Goal: Task Accomplishment & Management: Manage account settings

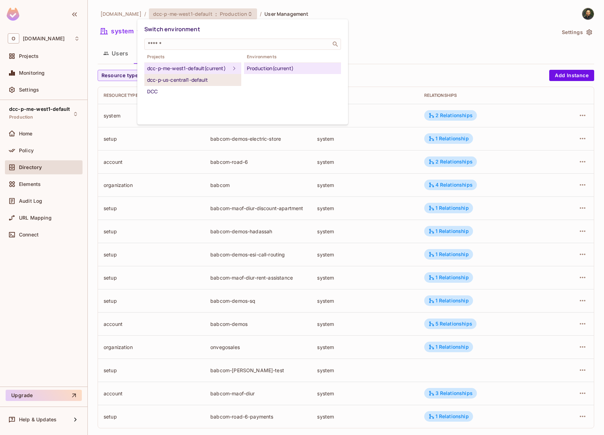
click at [203, 84] on div "dcc-p-us-central1-default" at bounding box center [192, 80] width 91 height 8
click at [266, 68] on div "Production (current)" at bounding box center [292, 68] width 91 height 8
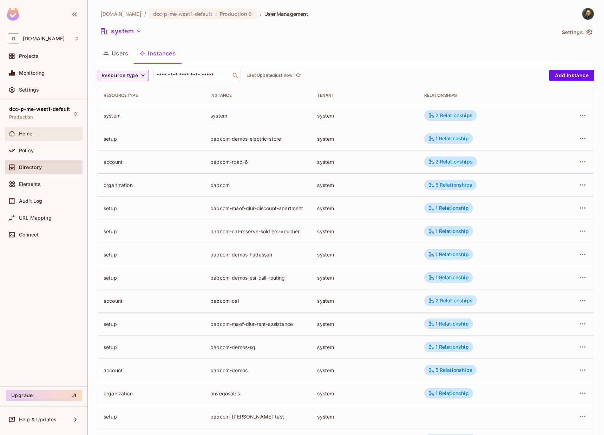
click at [40, 140] on div "Home" at bounding box center [44, 134] width 78 height 14
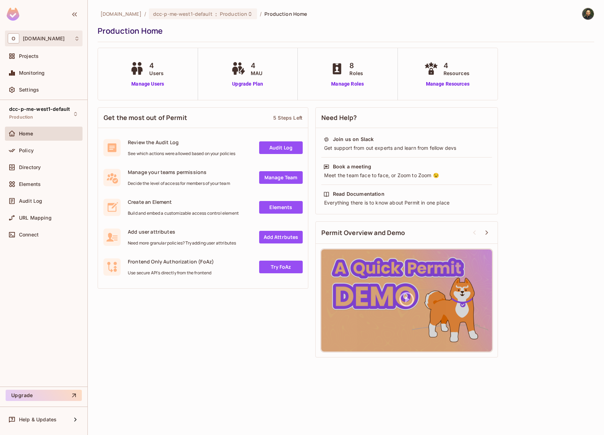
click at [36, 44] on div "O onvego.com" at bounding box center [44, 39] width 78 height 16
click at [39, 40] on div at bounding box center [302, 217] width 604 height 435
click at [29, 54] on span "Projects" at bounding box center [29, 56] width 20 height 6
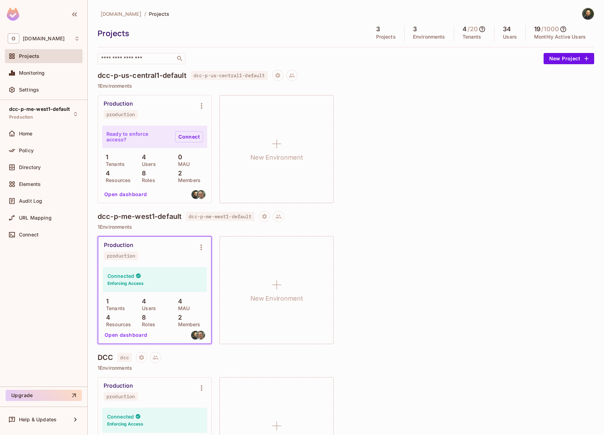
click at [186, 139] on link "Connect" at bounding box center [189, 136] width 28 height 11
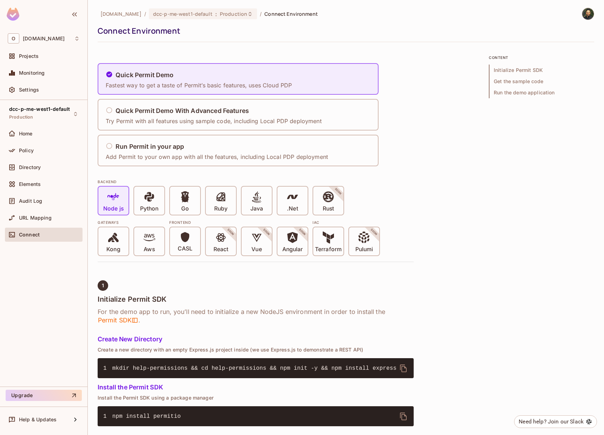
click at [582, 19] on img at bounding box center [588, 14] width 12 height 12
click at [567, 55] on span "Copy Environment Key" at bounding box center [565, 55] width 52 height 7
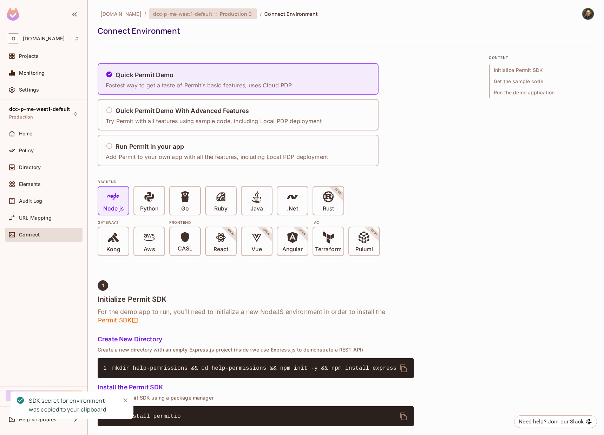
click at [205, 17] on div "dcc-p-me-west1-default : Production" at bounding box center [203, 13] width 108 height 11
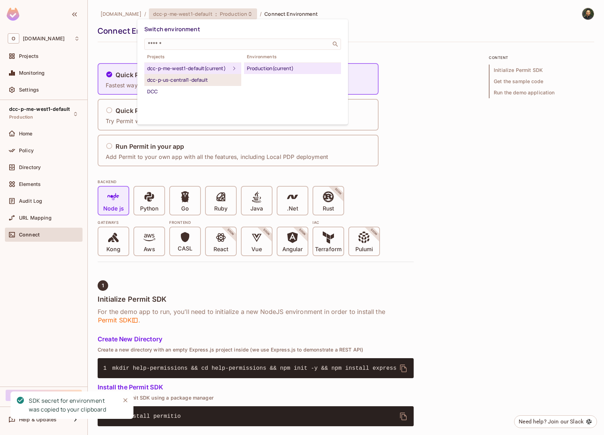
click at [203, 84] on div "dcc-p-us-central1-default" at bounding box center [192, 80] width 91 height 8
click at [264, 71] on div "Production" at bounding box center [292, 68] width 91 height 8
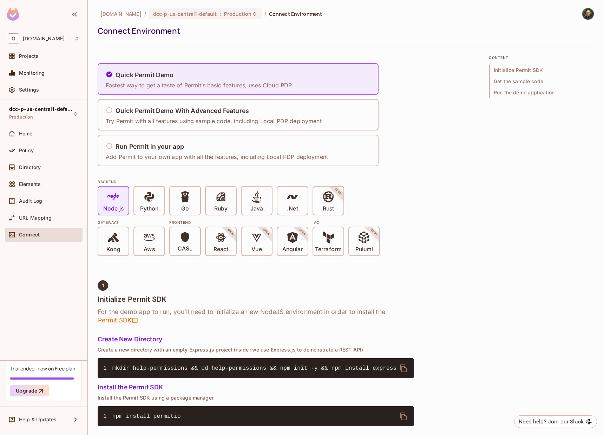
click at [577, 18] on div at bounding box center [584, 14] width 19 height 12
click at [582, 17] on img at bounding box center [588, 14] width 12 height 12
click at [564, 53] on span "Copy Environment Key" at bounding box center [565, 55] width 52 height 7
click at [586, 17] on img at bounding box center [588, 14] width 12 height 12
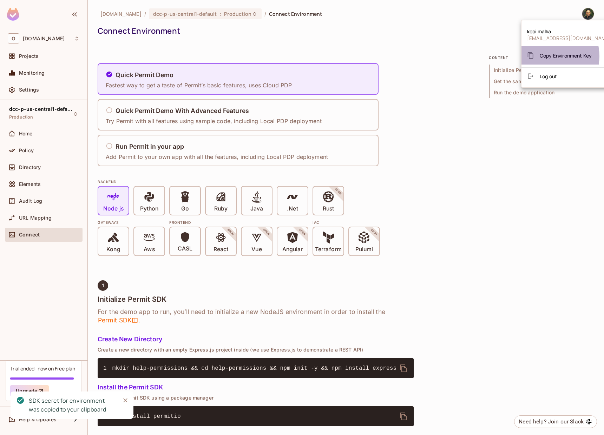
click at [548, 56] on span "Copy Environment Key" at bounding box center [565, 55] width 52 height 7
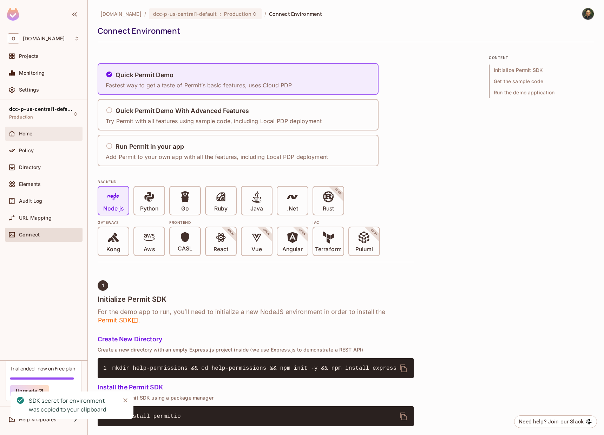
click at [39, 134] on div "Home" at bounding box center [49, 134] width 61 height 6
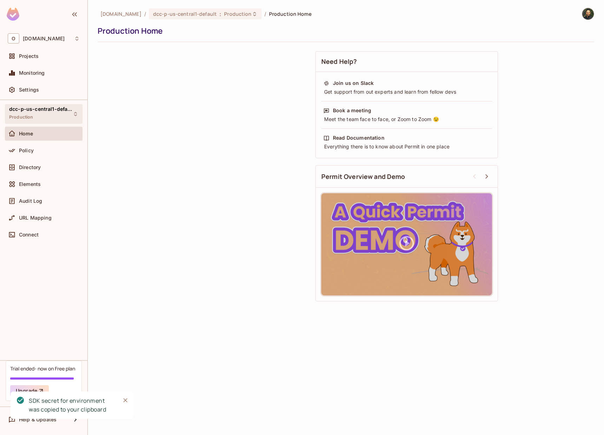
click at [53, 107] on span "dcc-p-us-central1-default" at bounding box center [40, 109] width 63 height 6
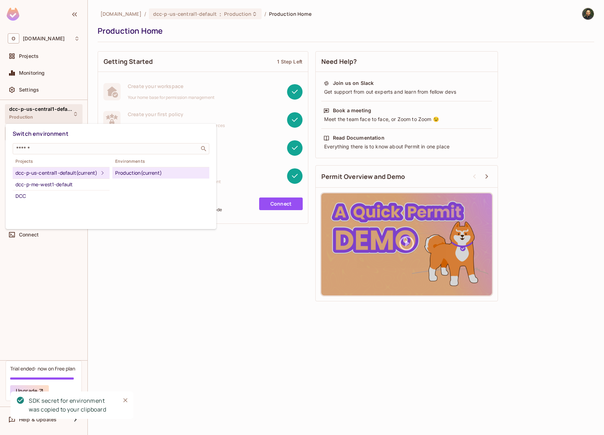
click at [50, 58] on div at bounding box center [302, 217] width 604 height 435
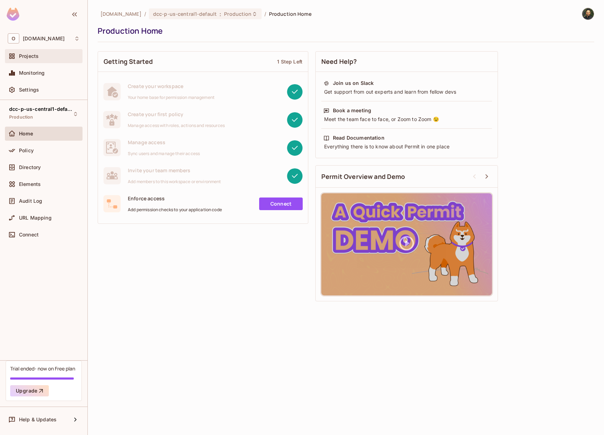
click at [45, 58] on div "Projects" at bounding box center [49, 56] width 61 height 6
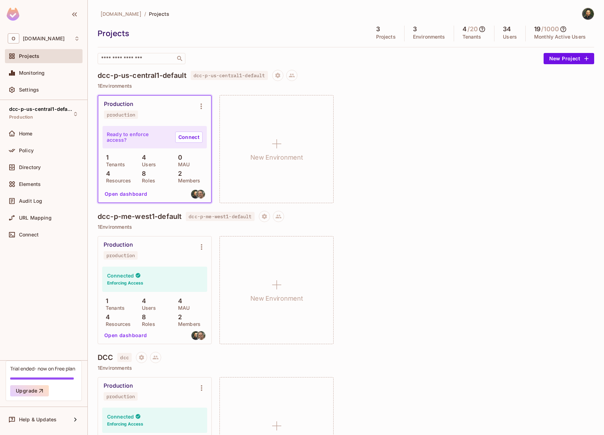
click at [429, 229] on p "1 Environments" at bounding box center [346, 227] width 496 height 6
click at [38, 170] on span "Directory" at bounding box center [30, 168] width 22 height 6
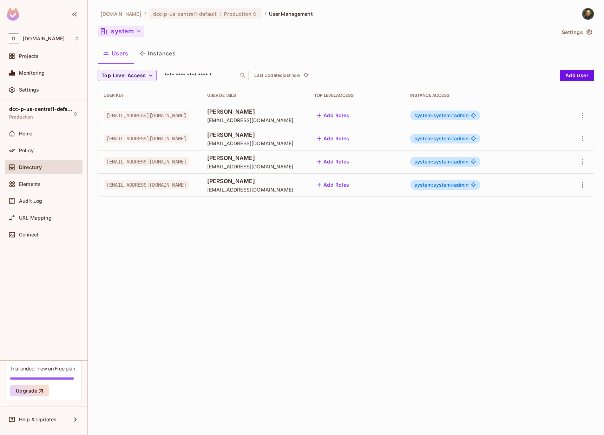
click at [130, 27] on button "system" at bounding box center [121, 31] width 47 height 11
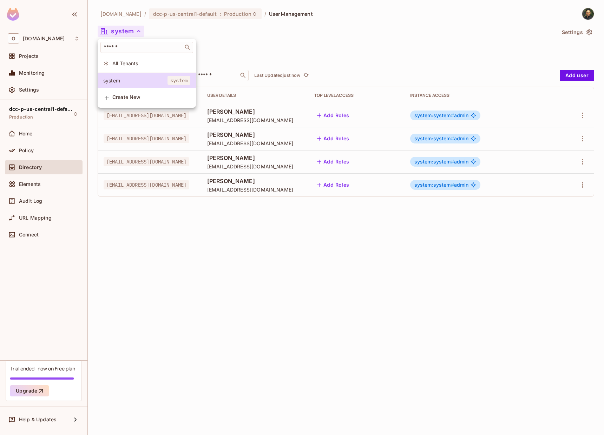
click at [301, 47] on div at bounding box center [302, 217] width 604 height 435
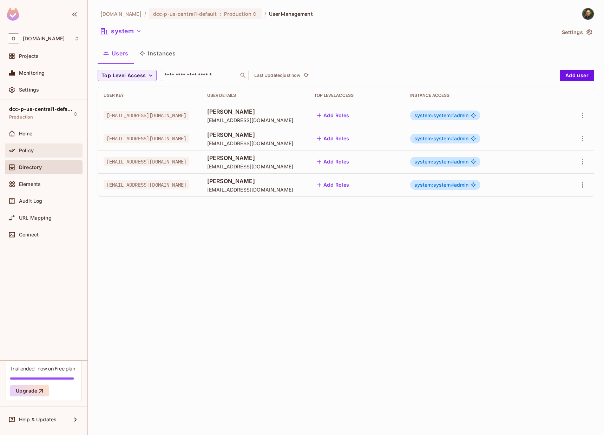
click at [42, 146] on div "Policy" at bounding box center [44, 150] width 72 height 8
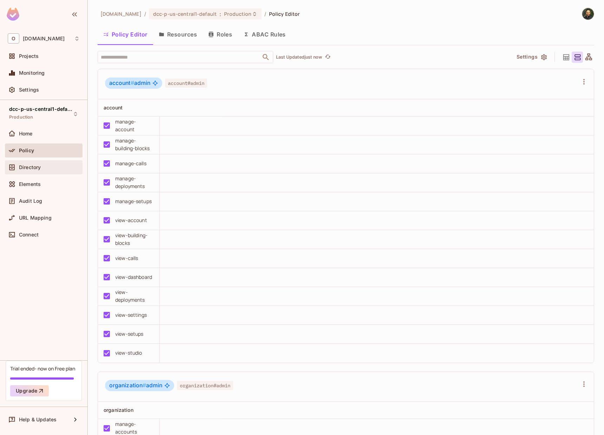
click at [39, 171] on div "Directory" at bounding box center [44, 167] width 72 height 8
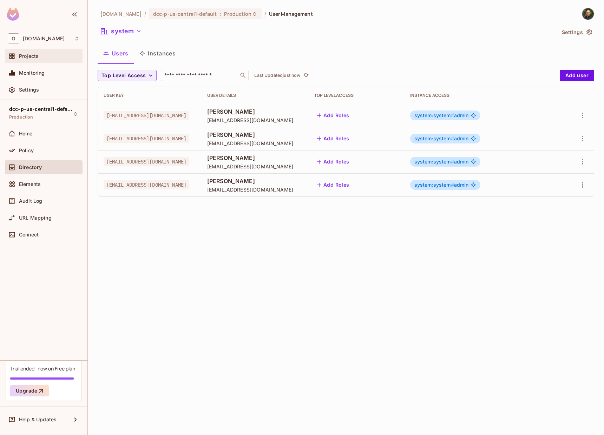
click at [42, 58] on div "Projects" at bounding box center [49, 56] width 61 height 6
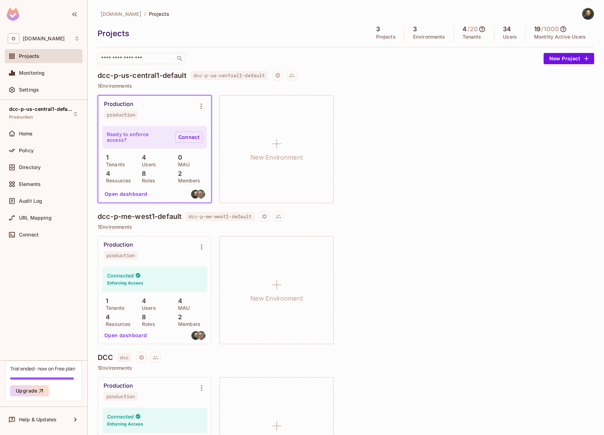
click at [196, 135] on link "Connect" at bounding box center [188, 137] width 27 height 11
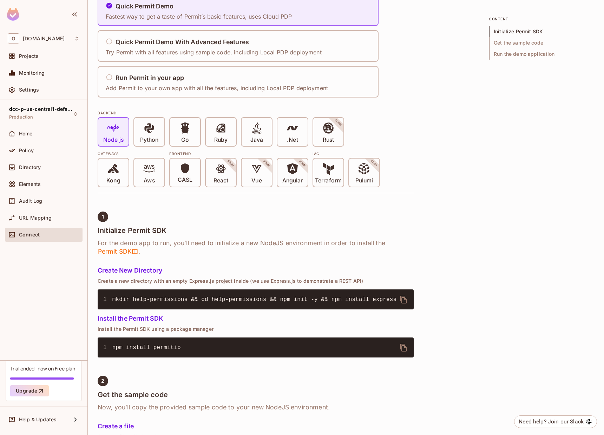
scroll to position [42, 0]
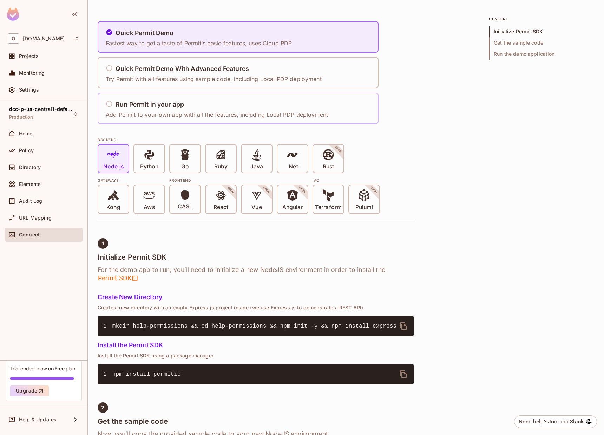
click at [148, 114] on p "Add Permit to your own app with all the features, including Local PDP deployment" at bounding box center [217, 115] width 222 height 8
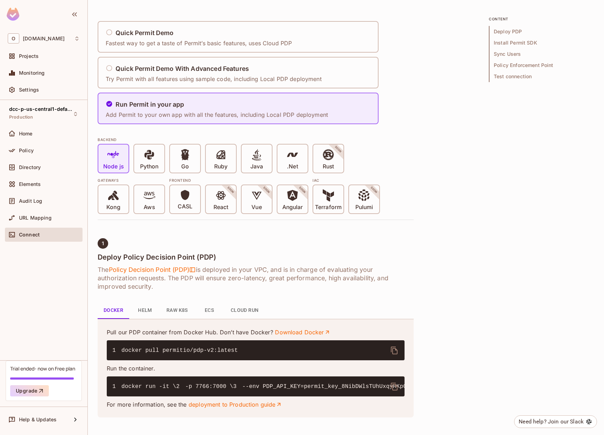
click at [245, 313] on button "Cloud Run" at bounding box center [244, 310] width 39 height 17
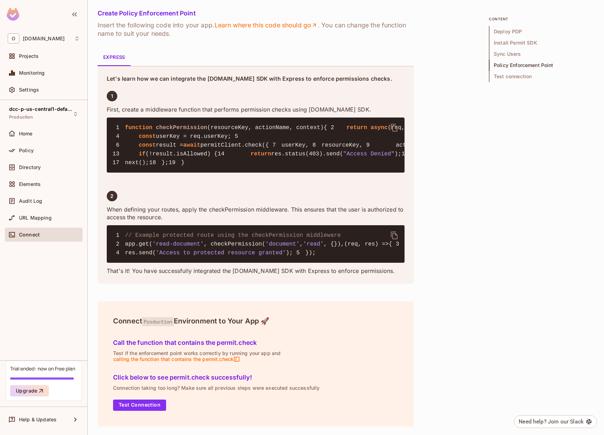
scroll to position [1255, 0]
click at [158, 402] on button "Test Connection" at bounding box center [139, 405] width 53 height 11
click at [190, 359] on span "calling the function that contains the permit.check" at bounding box center [176, 359] width 127 height 6
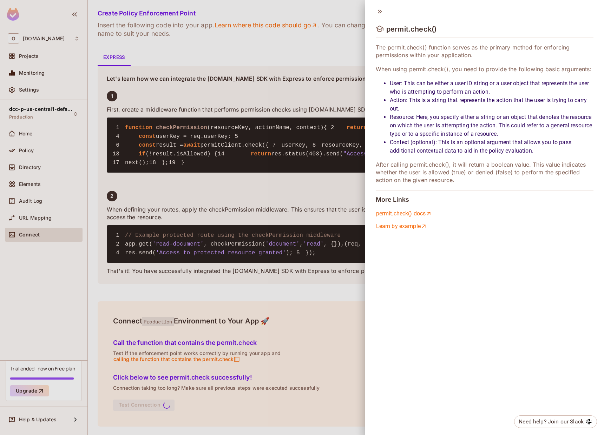
click at [347, 287] on div at bounding box center [302, 217] width 604 height 435
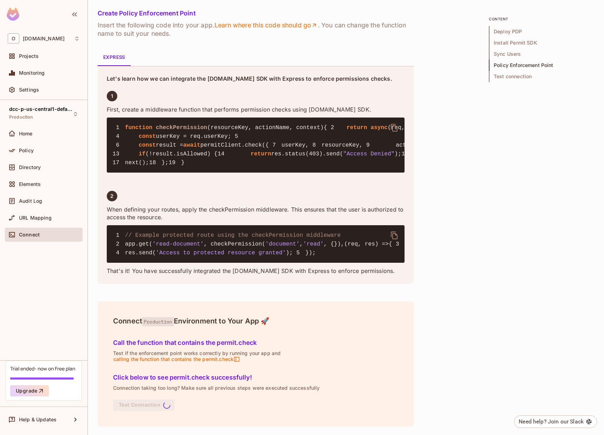
click at [46, 64] on div "Projects" at bounding box center [44, 57] width 78 height 17
click at [46, 61] on div "Projects" at bounding box center [44, 56] width 78 height 14
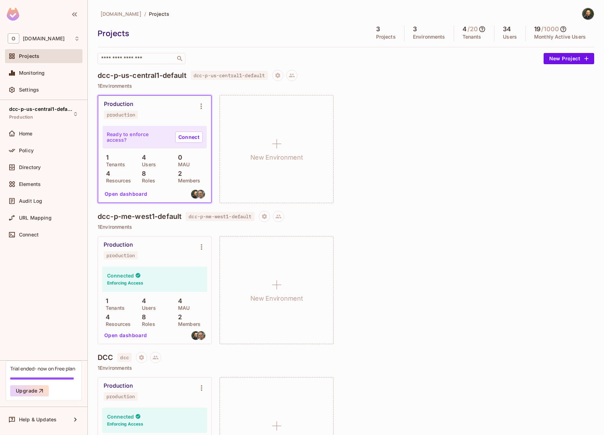
click at [49, 210] on div "Audit Log" at bounding box center [44, 202] width 78 height 17
click at [52, 204] on div "Audit Log" at bounding box center [44, 201] width 72 height 8
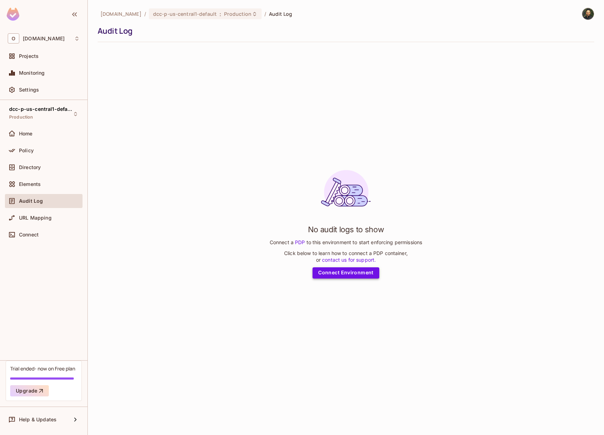
click at [339, 271] on link "Connect Environment" at bounding box center [345, 272] width 67 height 11
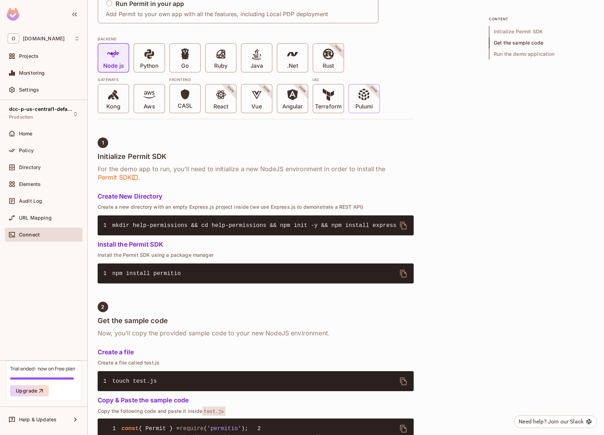
scroll to position [126, 0]
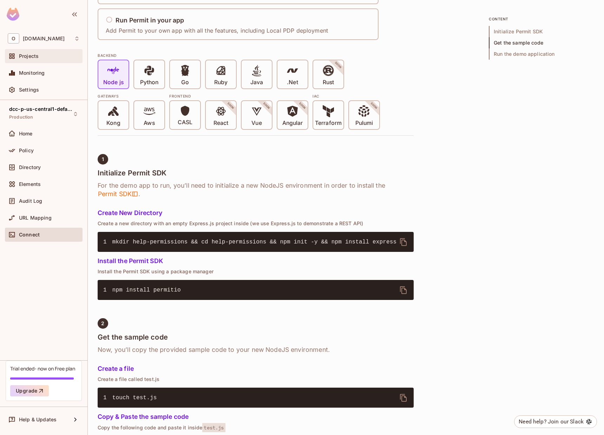
click at [48, 60] on div "Projects" at bounding box center [44, 56] width 72 height 8
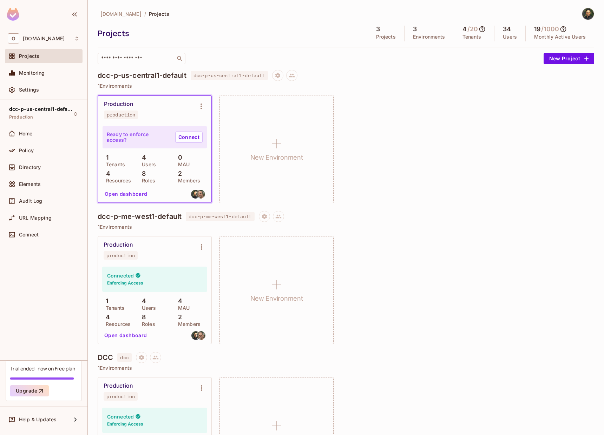
click at [385, 153] on div "Production production Ready to enforce access? Connect 1 Tenants 4 Users 0 MAU …" at bounding box center [346, 149] width 496 height 108
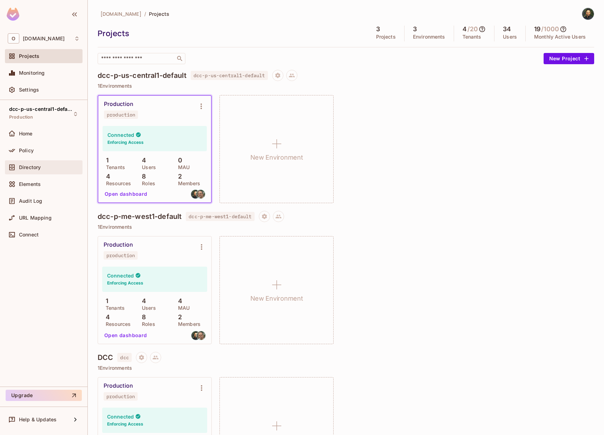
click at [33, 165] on span "Directory" at bounding box center [30, 168] width 22 height 6
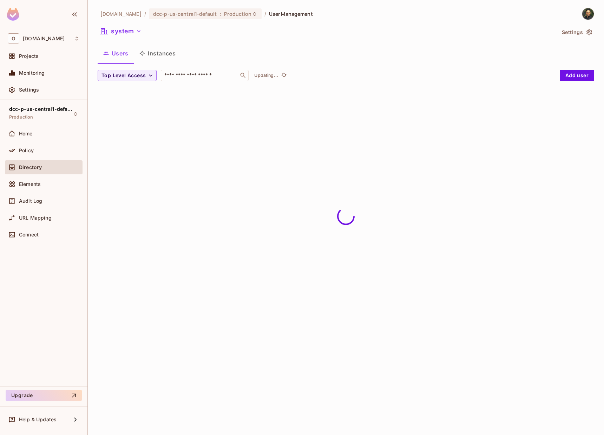
click at [163, 54] on button "Instances" at bounding box center [157, 54] width 47 height 18
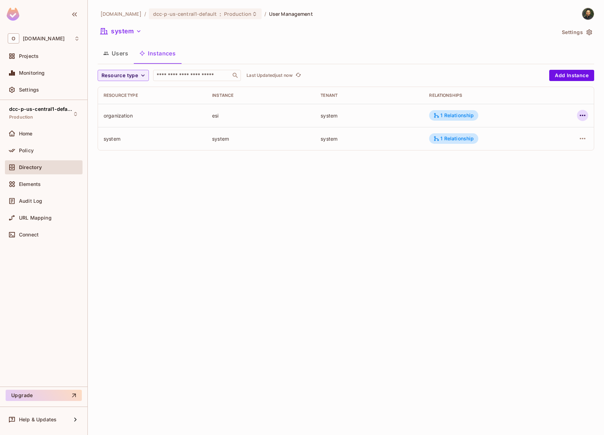
click at [578, 116] on icon "button" at bounding box center [582, 115] width 8 height 8
click at [527, 163] on div "Delete Resource Instance" at bounding box center [543, 162] width 61 height 7
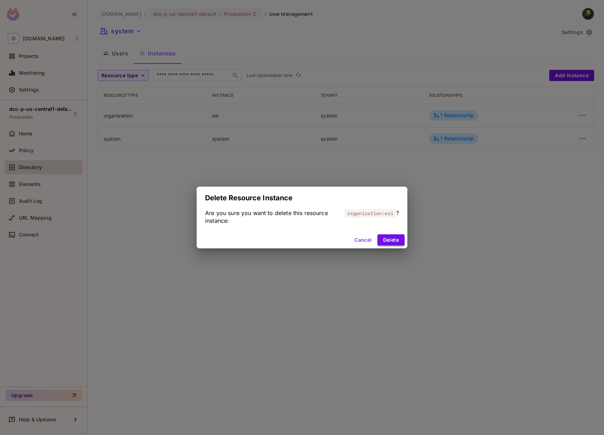
click at [384, 236] on button "Delete" at bounding box center [390, 239] width 27 height 11
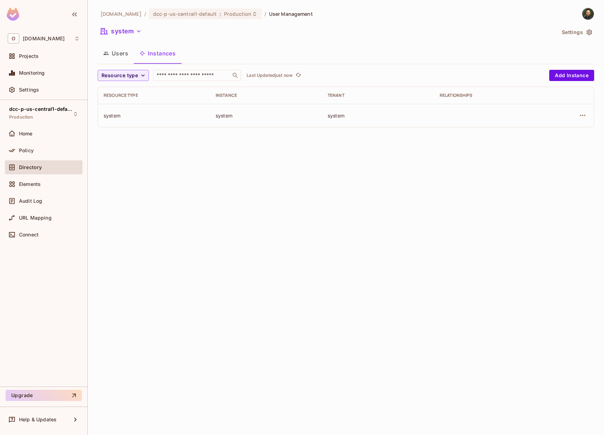
click at [269, 174] on div "onvego.com / dcc-p-us-central1-default : Production / User Management system Se…" at bounding box center [346, 217] width 516 height 435
click at [50, 150] on div "Policy" at bounding box center [49, 151] width 61 height 6
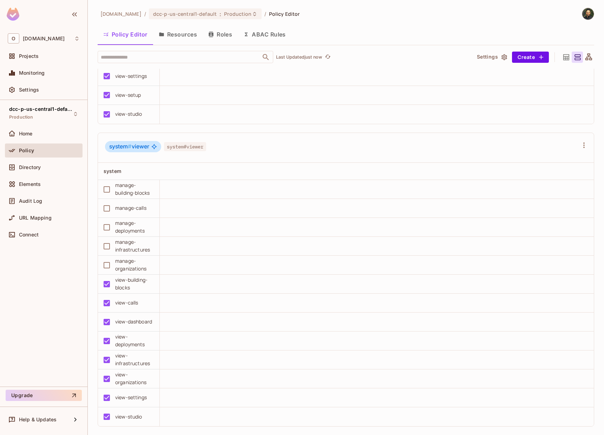
scroll to position [1988, 0]
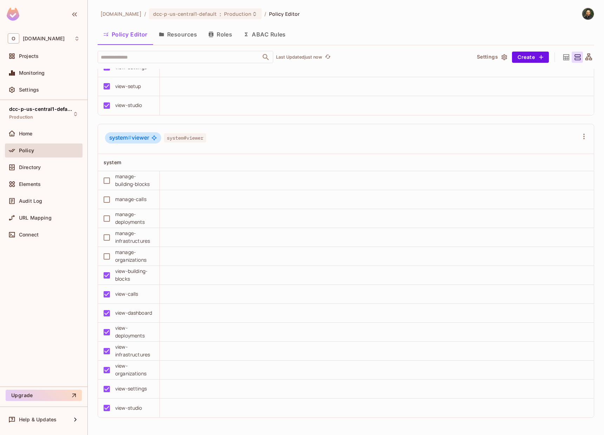
click at [190, 31] on button "Resources" at bounding box center [177, 35] width 49 height 18
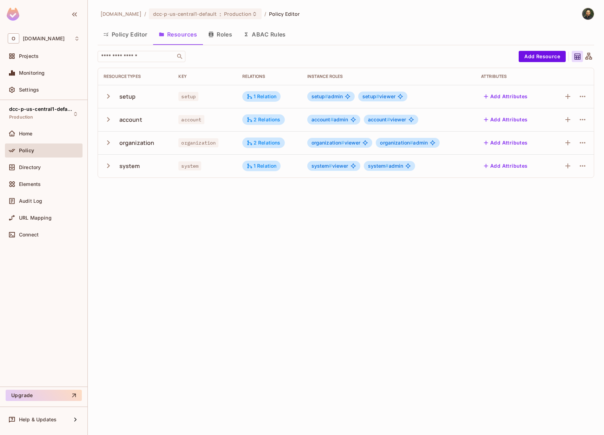
click at [105, 146] on icon "button" at bounding box center [108, 142] width 9 height 9
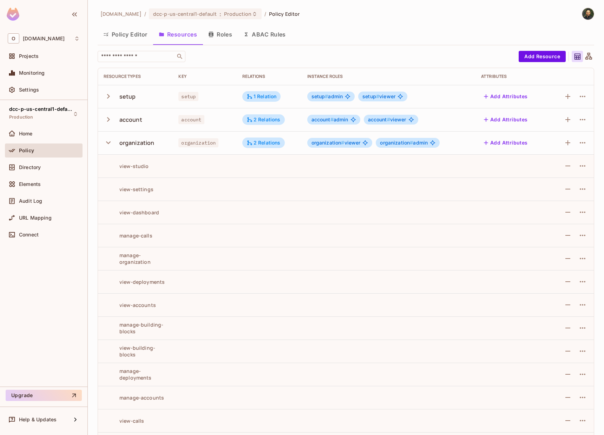
click at [135, 218] on td "view-dashboard" at bounding box center [135, 212] width 75 height 23
click at [147, 215] on div "view-dashboard" at bounding box center [131, 212] width 55 height 7
click at [273, 145] on div "2 Relations" at bounding box center [263, 143] width 34 height 6
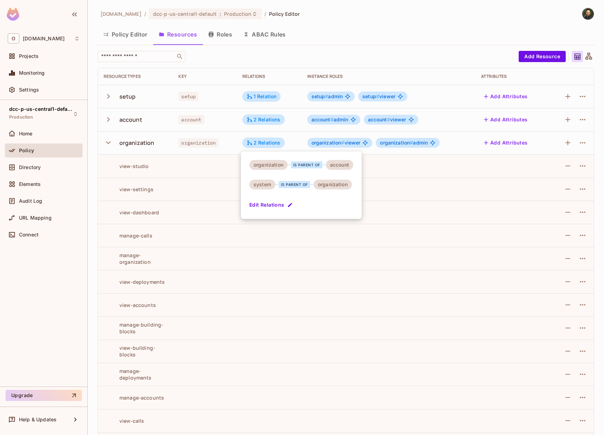
click at [209, 203] on div at bounding box center [302, 217] width 604 height 435
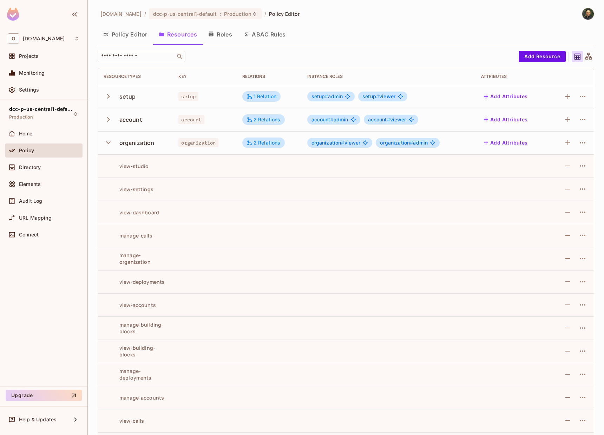
click at [138, 219] on td "view-dashboard" at bounding box center [135, 212] width 75 height 23
click at [143, 212] on div "view-dashboard" at bounding box center [131, 212] width 55 height 7
copy div "view-dashboard"
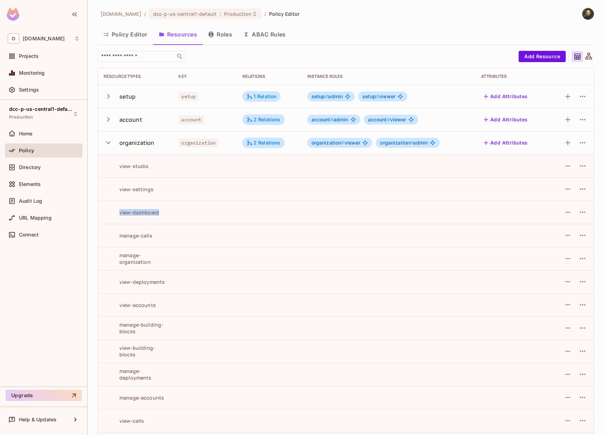
click at [146, 40] on button "Policy Editor" at bounding box center [125, 35] width 55 height 18
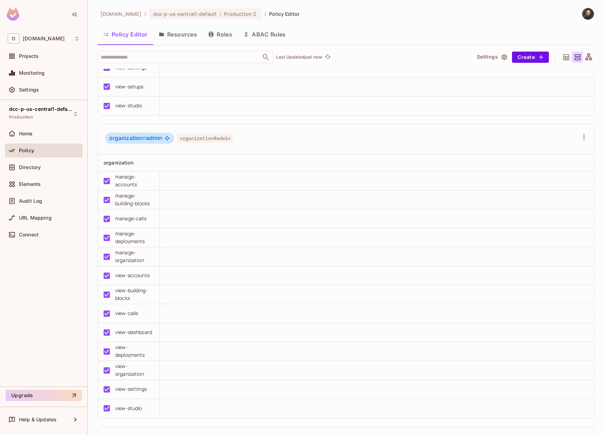
scroll to position [253, 0]
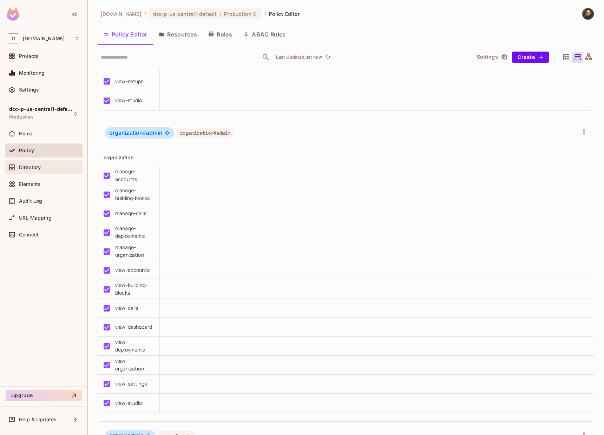
click at [44, 165] on div "Directory" at bounding box center [49, 168] width 61 height 6
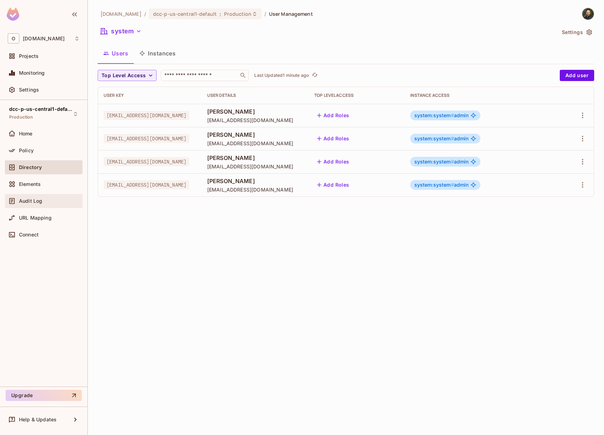
click at [47, 202] on div "Audit Log" at bounding box center [49, 201] width 61 height 6
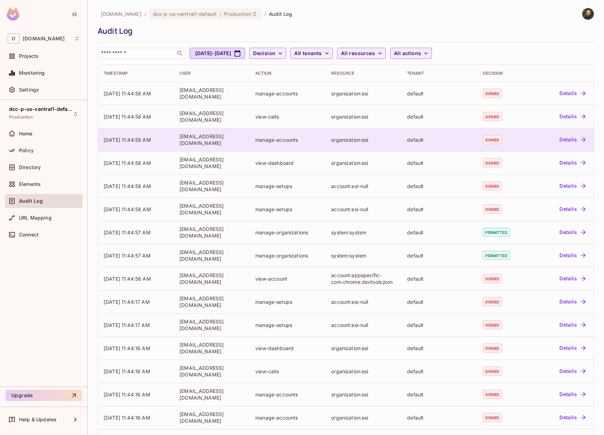
click at [579, 141] on icon "button" at bounding box center [582, 139] width 7 height 7
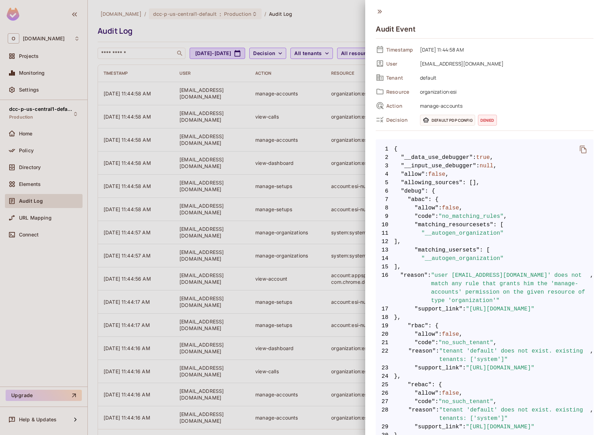
click at [281, 122] on div at bounding box center [302, 217] width 604 height 435
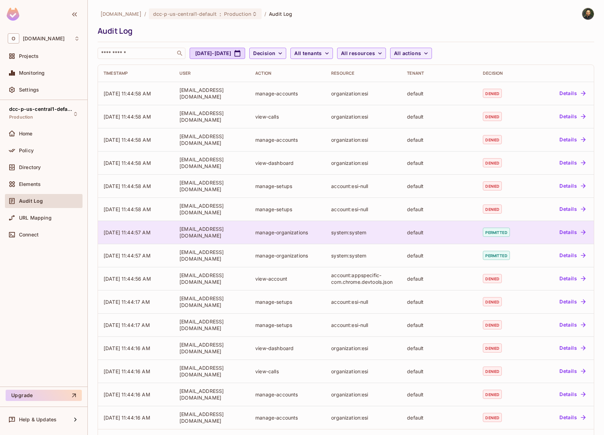
click at [402, 240] on td "default" at bounding box center [439, 232] width 76 height 23
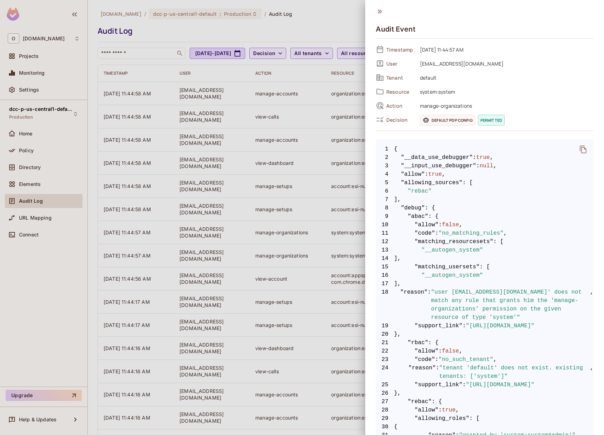
click at [309, 190] on div at bounding box center [302, 217] width 604 height 435
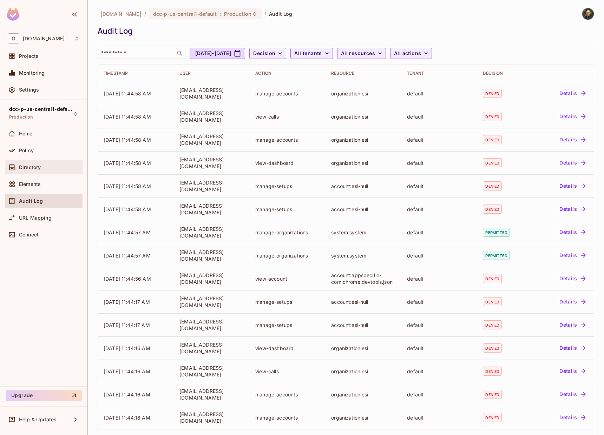
click at [35, 165] on span "Directory" at bounding box center [30, 168] width 22 height 6
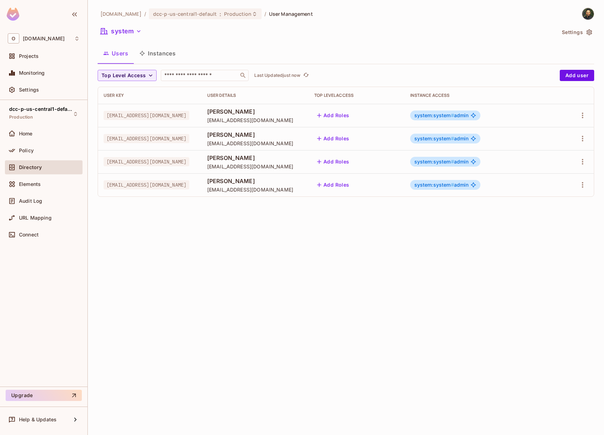
click at [166, 54] on button "Instances" at bounding box center [157, 54] width 47 height 18
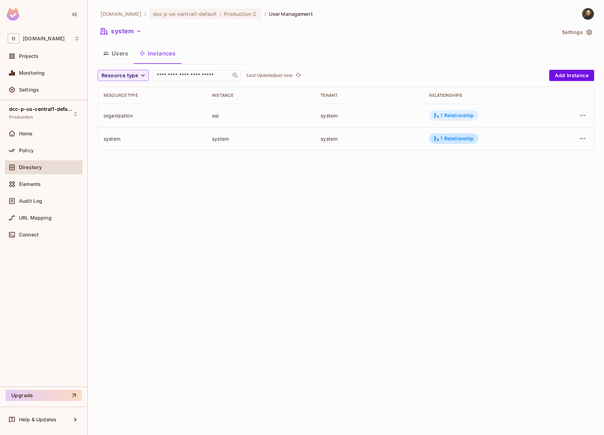
click at [469, 118] on div "1 Relationship" at bounding box center [453, 115] width 40 height 6
click at [469, 118] on div at bounding box center [302, 217] width 604 height 435
click at [464, 129] on td "1 Relationship" at bounding box center [485, 138] width 124 height 23
click at [463, 139] on div "1 Relationship" at bounding box center [453, 138] width 40 height 6
click at [378, 167] on div at bounding box center [302, 217] width 604 height 435
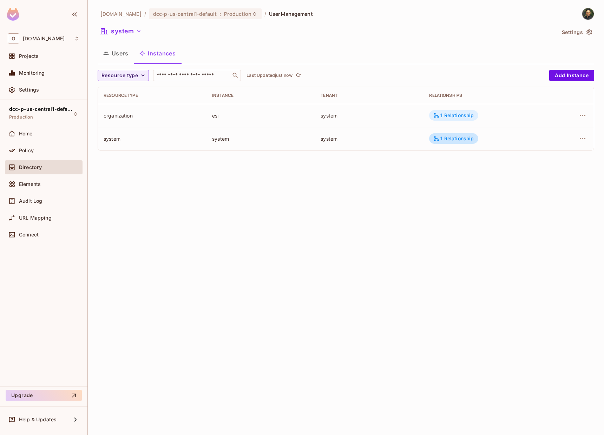
click at [474, 115] on div "1 Relationship" at bounding box center [453, 115] width 49 height 11
click at [408, 169] on div at bounding box center [302, 217] width 604 height 435
drag, startPoint x: 211, startPoint y: 120, endPoint x: 231, endPoint y: 120, distance: 20.7
click at [231, 120] on td "esi" at bounding box center [260, 115] width 108 height 23
click at [221, 115] on div "esi" at bounding box center [260, 115] width 97 height 7
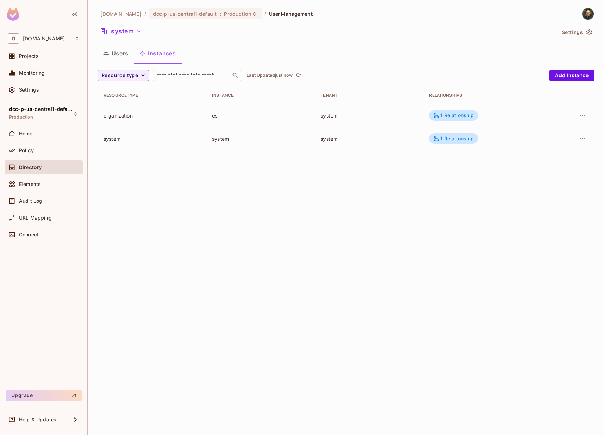
click at [222, 115] on div "esi" at bounding box center [260, 115] width 97 height 7
click at [53, 157] on div "Policy" at bounding box center [44, 151] width 78 height 14
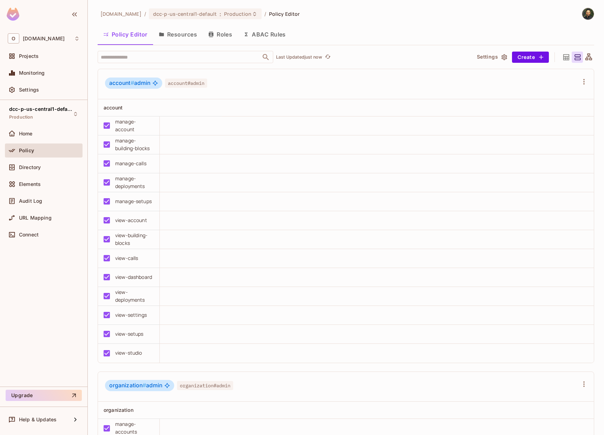
click at [177, 33] on button "Resources" at bounding box center [177, 35] width 49 height 18
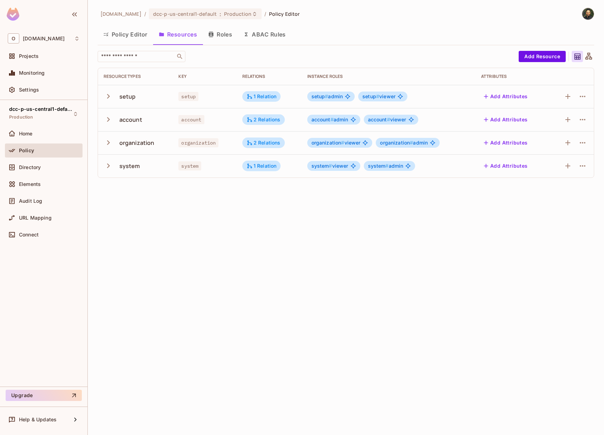
click at [215, 36] on button "Roles" at bounding box center [220, 35] width 35 height 18
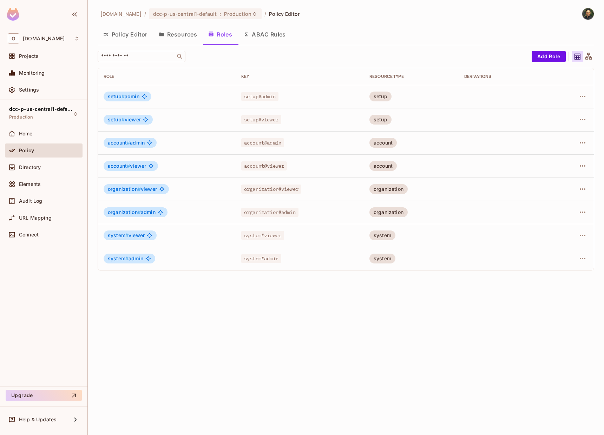
click at [215, 320] on div "onvego.com / dcc-p-us-central1-default : Production / Policy Editor Policy Edit…" at bounding box center [346, 217] width 516 height 435
click at [581, 263] on icon "button" at bounding box center [582, 258] width 8 height 8
click at [560, 275] on div "Edit Role" at bounding box center [550, 274] width 21 height 7
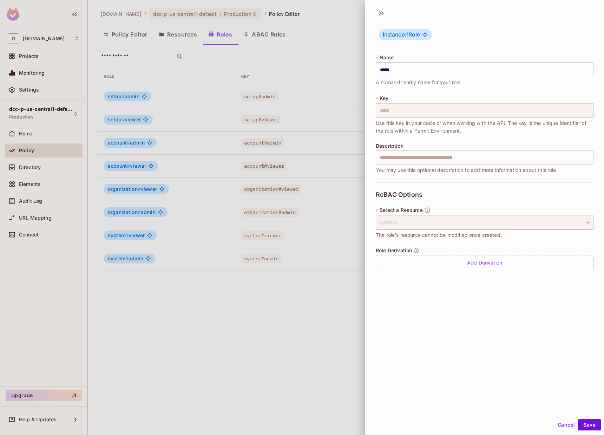
click at [498, 273] on div "ReBAC Options * Select a Resource system ****** ​ The role's resource cannot be…" at bounding box center [485, 231] width 218 height 96
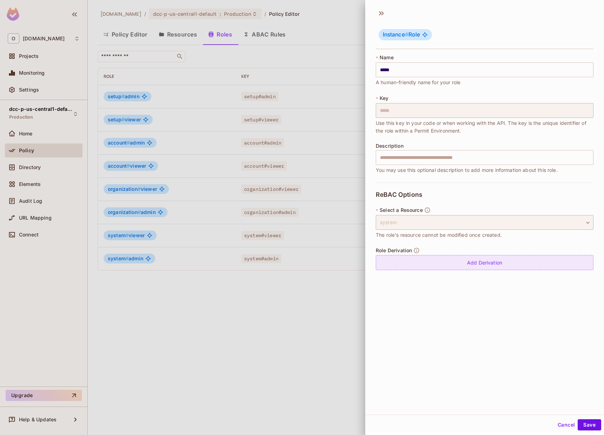
click at [497, 267] on div "Add Derivation" at bounding box center [485, 262] width 218 height 15
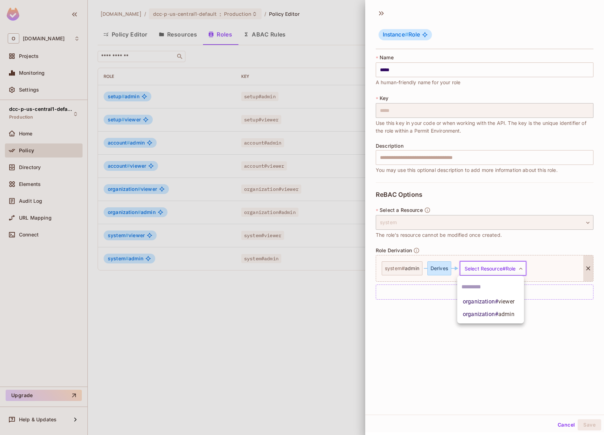
click at [484, 273] on body "O onvego.com Projects Monitoring Settings dcc-p-us-central1-default Production …" at bounding box center [302, 217] width 604 height 435
click at [476, 316] on span "organization # admin" at bounding box center [489, 314] width 52 height 8
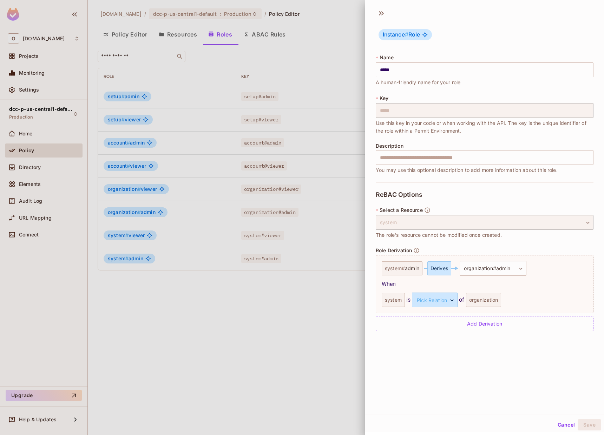
click at [504, 356] on div "**********" at bounding box center [484, 210] width 239 height 410
click at [500, 283] on div "When" at bounding box center [480, 284] width 196 height 8
click at [404, 337] on div "**********" at bounding box center [485, 261] width 218 height 157
click at [442, 297] on body "O onvego.com Projects Monitoring Settings dcc-p-us-central1-default Production …" at bounding box center [302, 217] width 604 height 435
click at [436, 337] on li "parent" at bounding box center [430, 333] width 65 height 13
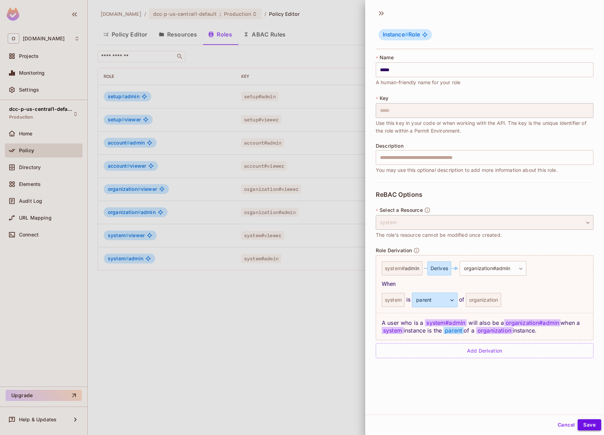
click at [589, 425] on button "Save" at bounding box center [589, 424] width 24 height 11
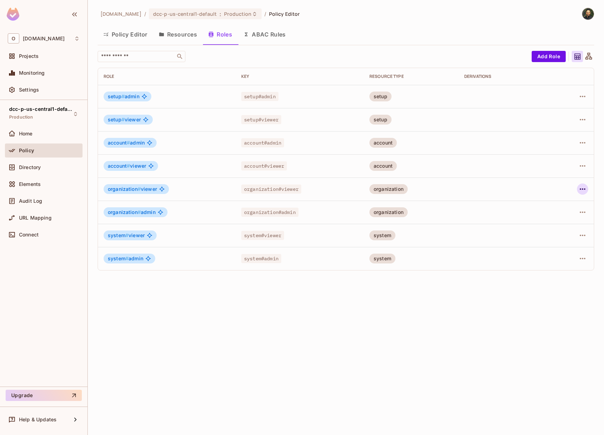
click at [582, 191] on icon "button" at bounding box center [582, 189] width 8 height 8
click at [562, 209] on span "Edit Role" at bounding box center [550, 205] width 25 height 11
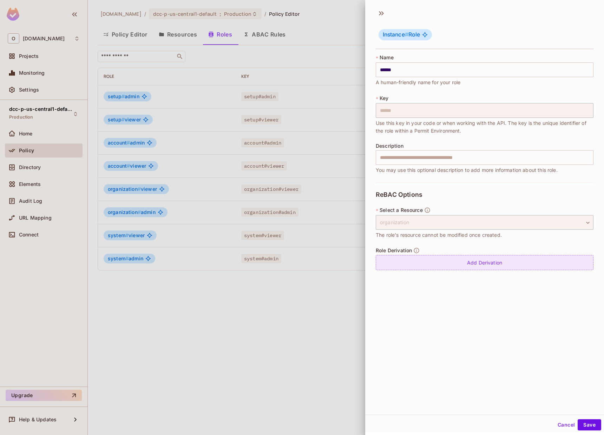
click at [495, 264] on div "Add Derivation" at bounding box center [485, 262] width 218 height 15
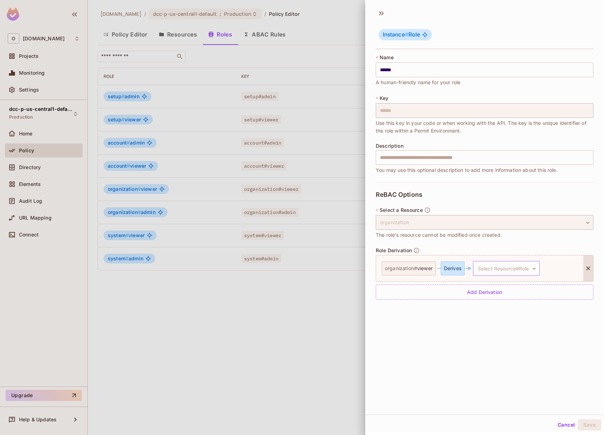
click at [491, 272] on body "O onvego.com Projects Monitoring Settings dcc-p-us-central1-default Production …" at bounding box center [302, 217] width 604 height 435
click at [490, 310] on li "account # viewer" at bounding box center [504, 314] width 67 height 13
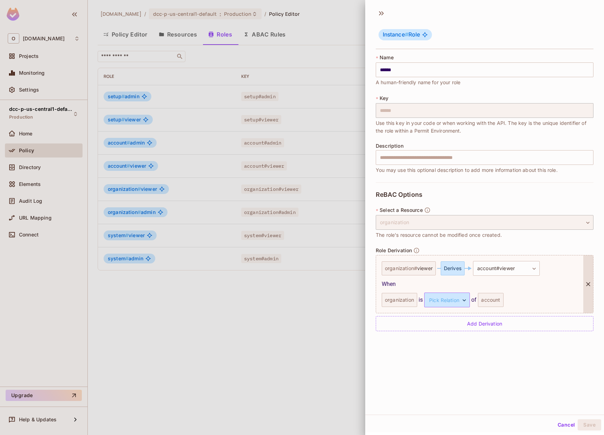
click at [451, 300] on body "O onvego.com Projects Monitoring Settings dcc-p-us-central1-default Production …" at bounding box center [302, 217] width 604 height 435
click at [447, 332] on li "parent" at bounding box center [443, 333] width 65 height 13
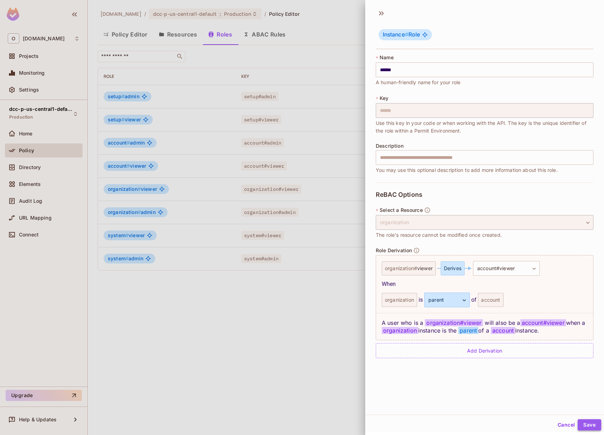
click at [589, 425] on button "Save" at bounding box center [589, 424] width 24 height 11
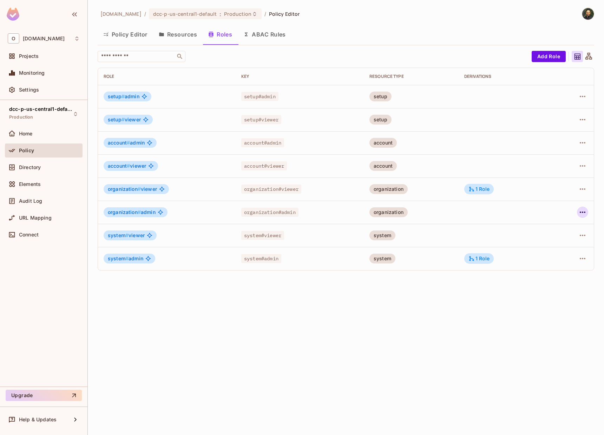
click at [578, 209] on icon "button" at bounding box center [582, 212] width 8 height 8
click at [563, 229] on span "Edit Role" at bounding box center [550, 228] width 25 height 11
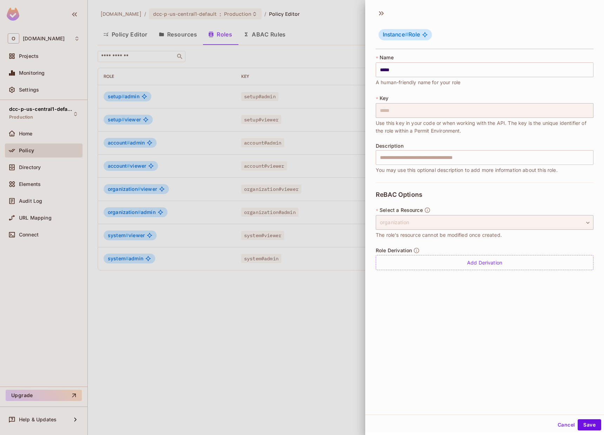
click at [434, 252] on div "Role Derivation Add Derivation" at bounding box center [485, 258] width 218 height 23
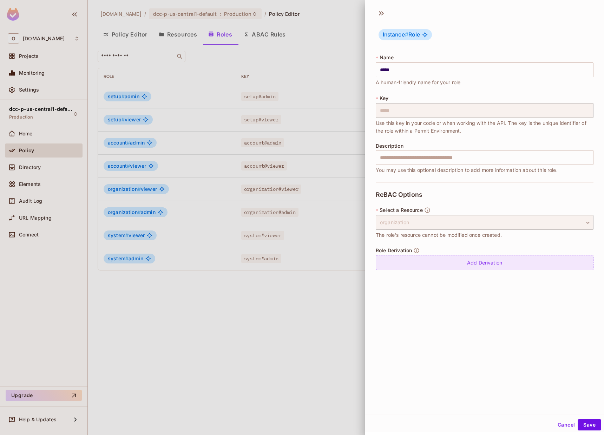
click at [440, 260] on div "Add Derivation" at bounding box center [485, 262] width 218 height 15
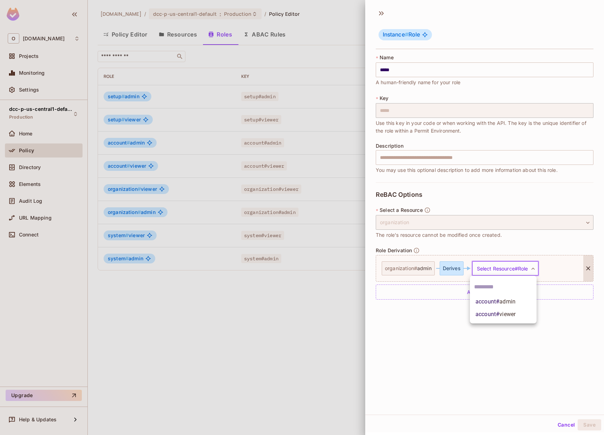
click at [484, 267] on body "O onvego.com Projects Monitoring Settings dcc-p-us-central1-default Production …" at bounding box center [302, 217] width 604 height 435
click at [502, 306] on li "account # admin" at bounding box center [503, 302] width 67 height 13
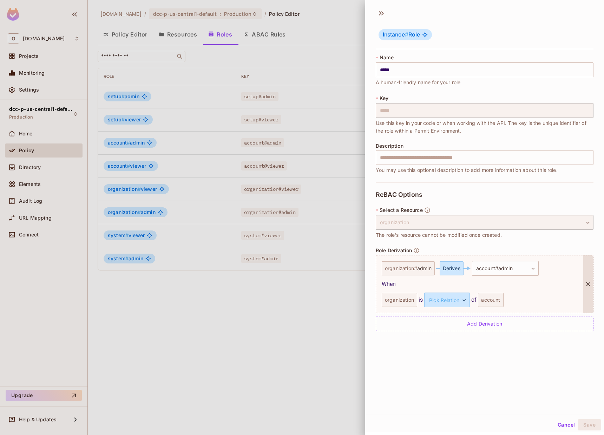
click at [491, 304] on div "account" at bounding box center [490, 300] width 25 height 14
click at [449, 307] on body "O onvego.com Projects Monitoring Settings dcc-p-us-central1-default Production …" at bounding box center [302, 217] width 604 height 435
click at [449, 333] on li "parent" at bounding box center [443, 333] width 65 height 13
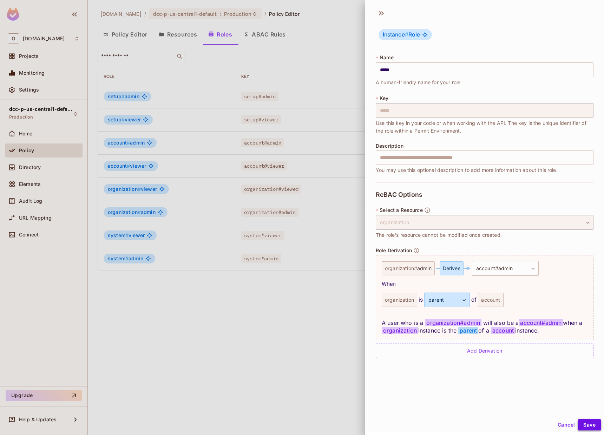
click at [587, 422] on button "Save" at bounding box center [589, 424] width 24 height 11
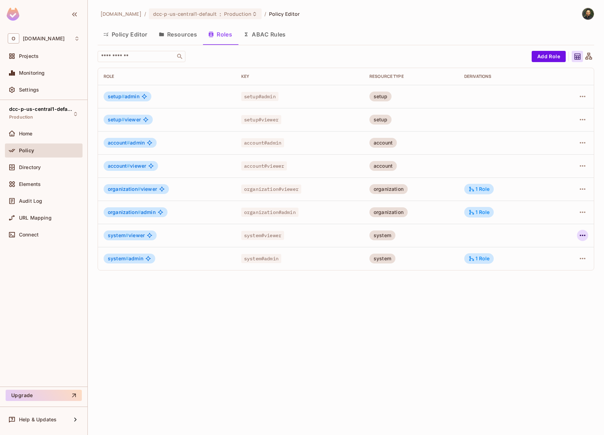
click at [582, 236] on icon "button" at bounding box center [582, 235] width 6 height 1
click at [558, 251] on div "Edit Role" at bounding box center [550, 251] width 21 height 7
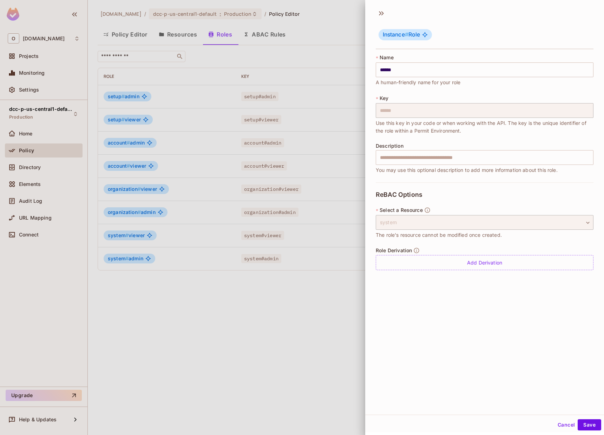
click at [458, 254] on div "Role Derivation Add Derivation" at bounding box center [485, 258] width 218 height 23
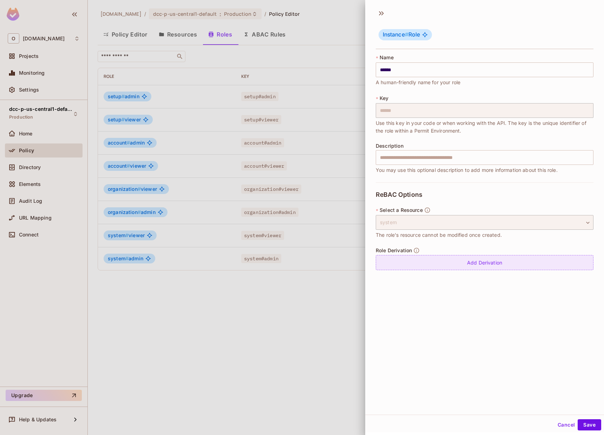
click at [459, 259] on div "Add Derivation" at bounding box center [485, 262] width 218 height 15
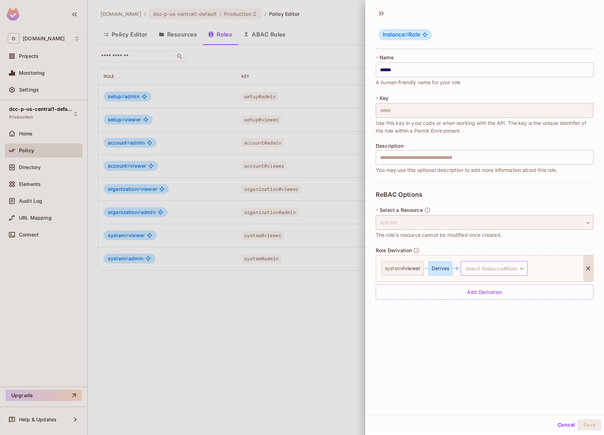
click at [485, 270] on body "O onvego.com Projects Monitoring Settings dcc-p-us-central1-default Production …" at bounding box center [302, 217] width 604 height 435
click at [486, 303] on span "organization # viewer" at bounding box center [490, 302] width 52 height 8
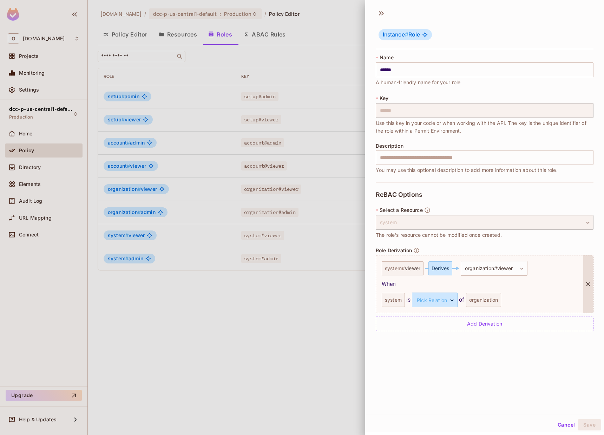
click at [483, 308] on div "**********" at bounding box center [479, 285] width 207 height 58
click at [432, 303] on body "O onvego.com Projects Monitoring Settings dcc-p-us-central1-default Production …" at bounding box center [302, 217] width 604 height 435
click at [430, 331] on li "parent" at bounding box center [430, 333] width 65 height 13
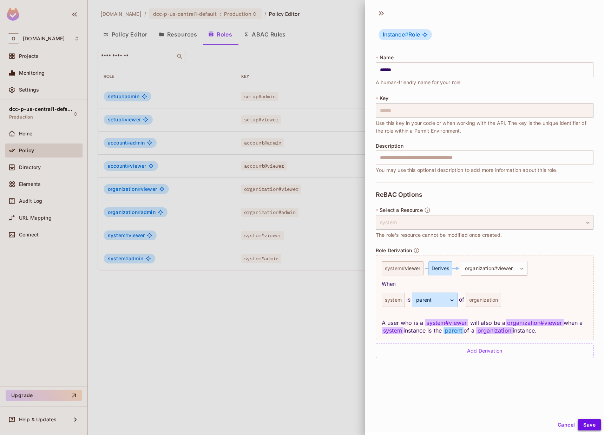
click at [583, 424] on button "Save" at bounding box center [589, 424] width 24 height 11
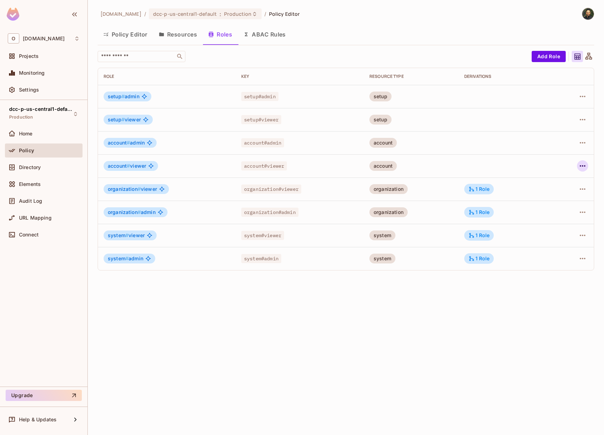
click at [580, 166] on icon "button" at bounding box center [582, 165] width 6 height 1
click at [539, 183] on span "Edit Role" at bounding box center [550, 182] width 25 height 11
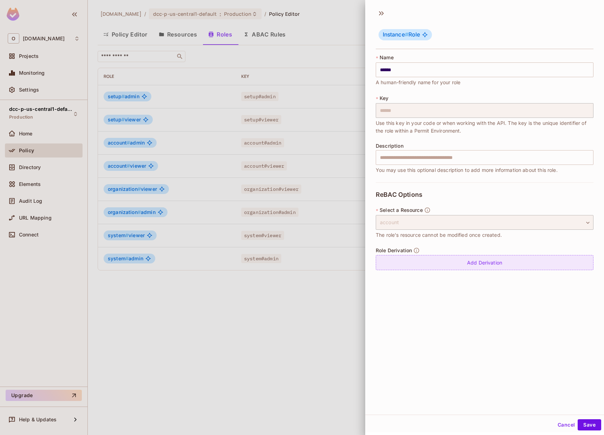
click at [463, 263] on div "Add Derivation" at bounding box center [485, 262] width 218 height 15
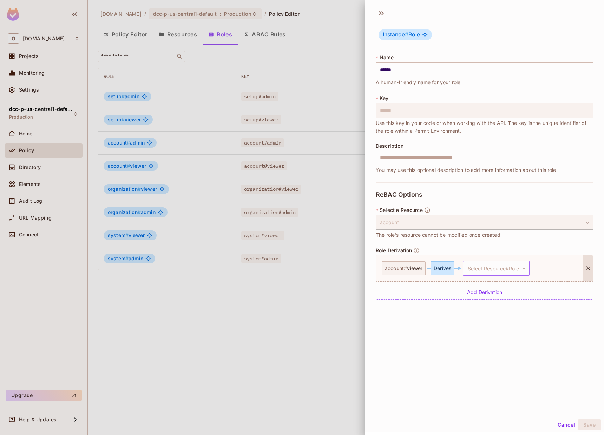
click at [498, 272] on body "O onvego.com Projects Monitoring Settings dcc-p-us-central1-default Production …" at bounding box center [302, 217] width 604 height 435
click at [492, 312] on span "viewer" at bounding box center [492, 314] width 16 height 7
click at [471, 298] on div "setup" at bounding box center [478, 300] width 20 height 14
click at [442, 305] on body "O onvego.com Projects Monitoring Settings dcc-p-us-central1-default Production …" at bounding box center [302, 217] width 604 height 435
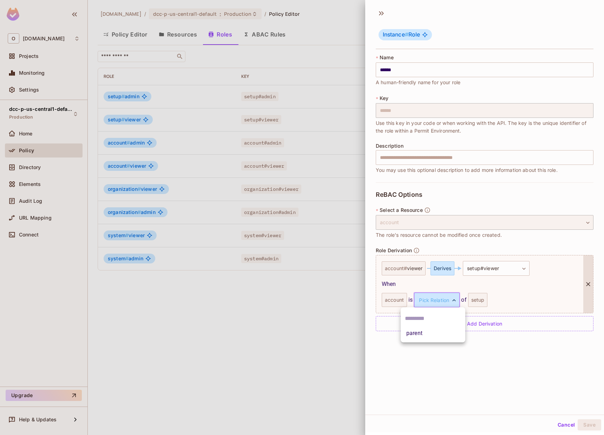
click at [441, 333] on li "parent" at bounding box center [432, 333] width 65 height 13
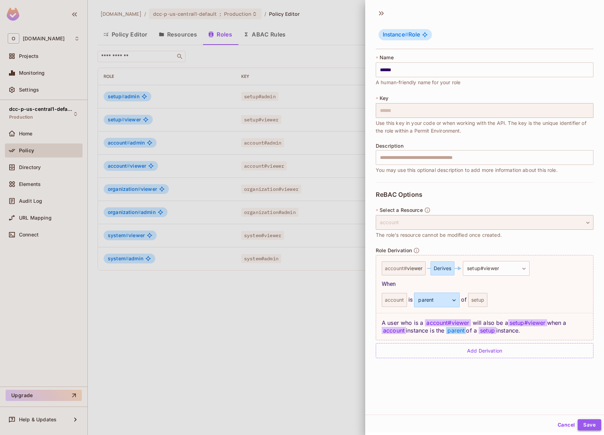
click at [589, 424] on button "Save" at bounding box center [589, 424] width 24 height 11
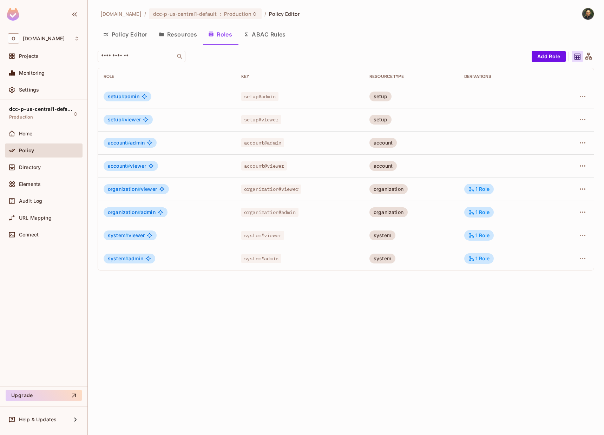
click at [576, 164] on div at bounding box center [573, 165] width 29 height 11
click at [577, 146] on div at bounding box center [573, 142] width 29 height 11
click at [583, 142] on icon "button" at bounding box center [582, 143] width 8 height 8
click at [562, 165] on li "Edit Role" at bounding box center [552, 158] width 62 height 15
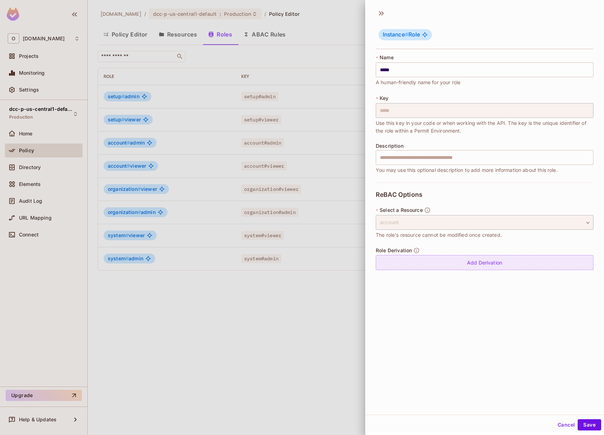
click at [507, 264] on div "Add Derivation" at bounding box center [485, 262] width 218 height 15
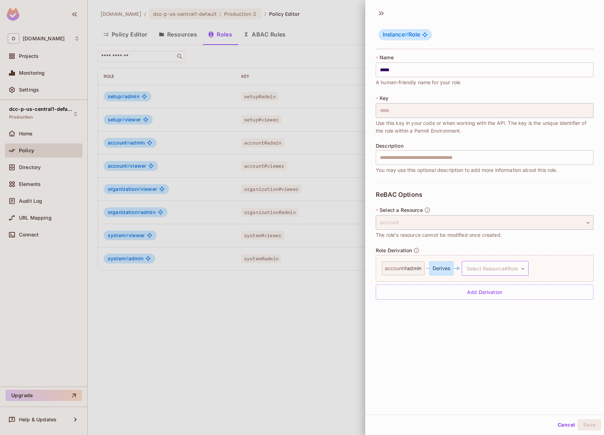
click at [485, 273] on body "O onvego.com Projects Monitoring Settings dcc-p-us-central1-default Production …" at bounding box center [302, 217] width 604 height 435
click at [486, 304] on span "admin" at bounding box center [490, 301] width 16 height 7
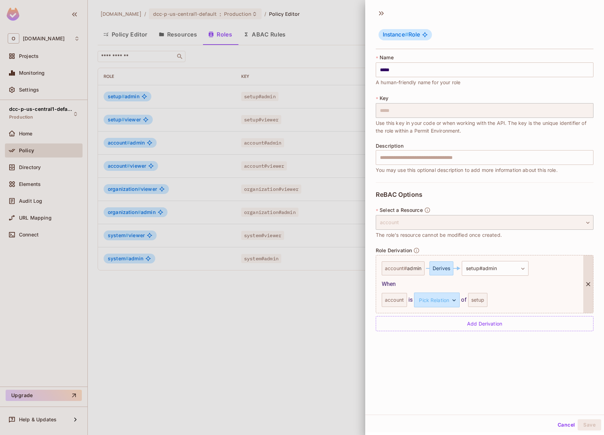
click at [476, 298] on div "setup" at bounding box center [478, 300] width 20 height 14
click at [446, 303] on body "O onvego.com Projects Monitoring Settings dcc-p-us-central1-default Production …" at bounding box center [302, 217] width 604 height 435
click at [442, 334] on li "parent" at bounding box center [432, 333] width 65 height 13
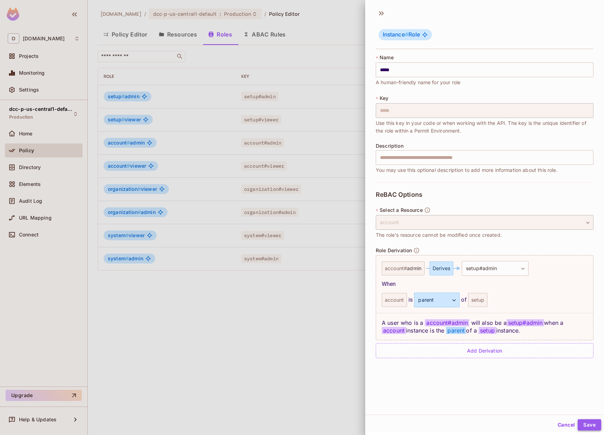
click at [580, 427] on button "Save" at bounding box center [589, 424] width 24 height 11
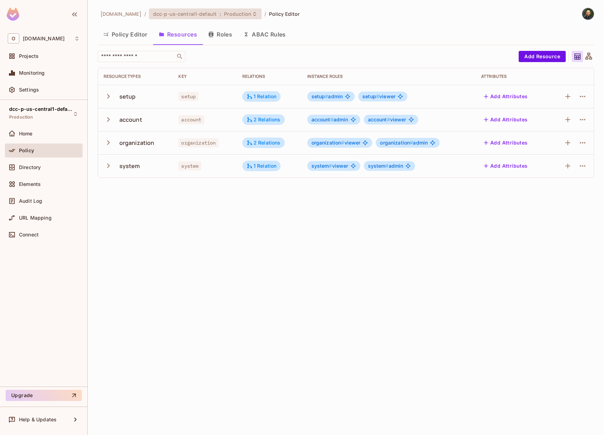
click at [219, 15] on span ":" at bounding box center [220, 14] width 2 height 6
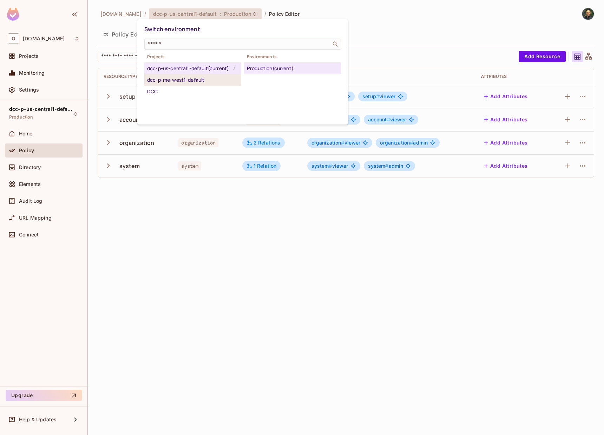
click at [197, 84] on div "dcc-p-me-west1-default" at bounding box center [192, 80] width 91 height 8
click at [267, 74] on div "Projects dcc-p-us-central1-default (current) dcc-p-me-west1-default DCC Environ…" at bounding box center [242, 75] width 197 height 45
click at [274, 68] on div "Production" at bounding box center [292, 68] width 91 height 8
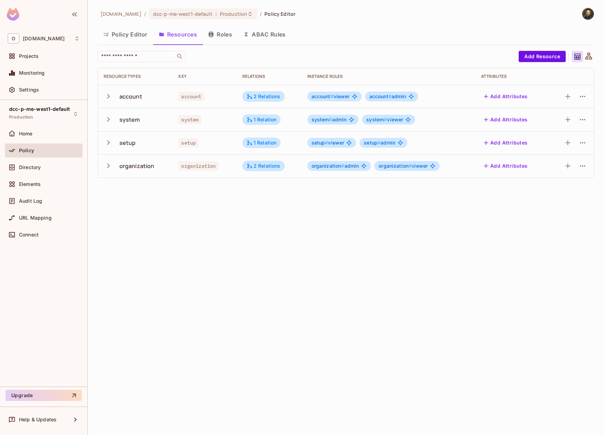
click at [106, 169] on icon "button" at bounding box center [108, 165] width 9 height 9
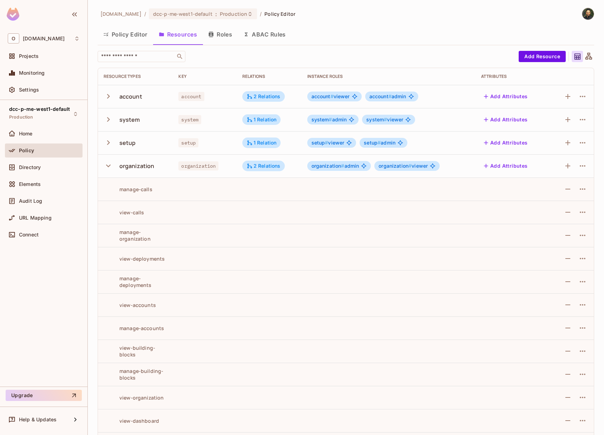
scroll to position [49, 0]
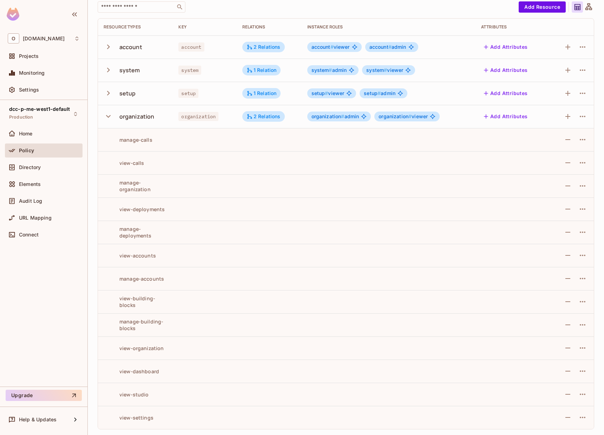
click at [307, 237] on td at bounding box center [388, 232] width 174 height 23
click at [39, 167] on span "Directory" at bounding box center [30, 168] width 22 height 6
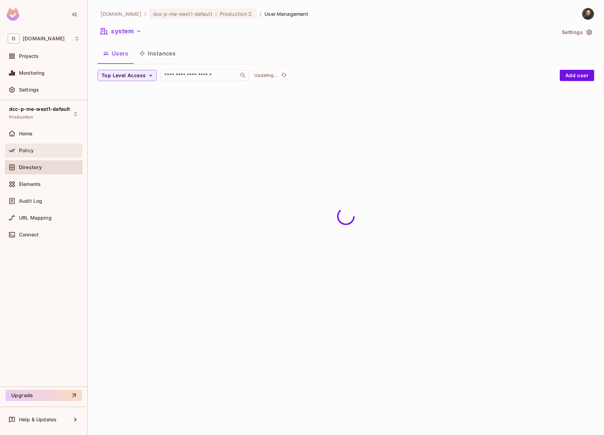
click at [44, 154] on div "Policy" at bounding box center [44, 150] width 72 height 8
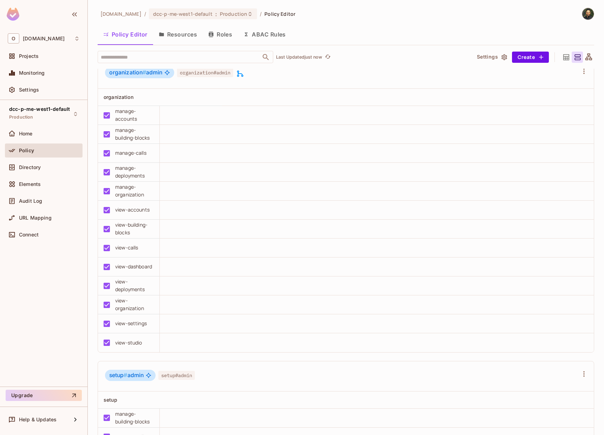
scroll to position [295, 0]
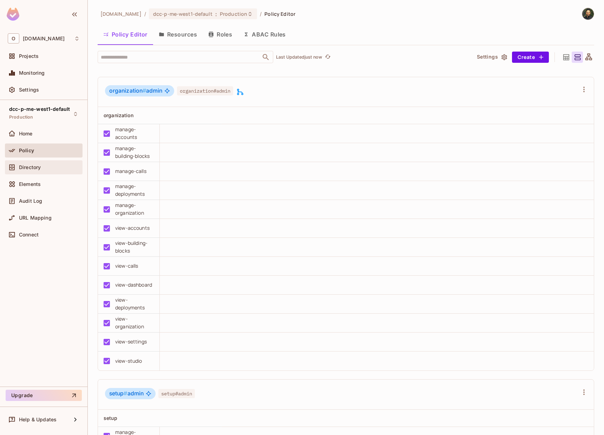
click at [20, 170] on div "Directory" at bounding box center [44, 167] width 72 height 8
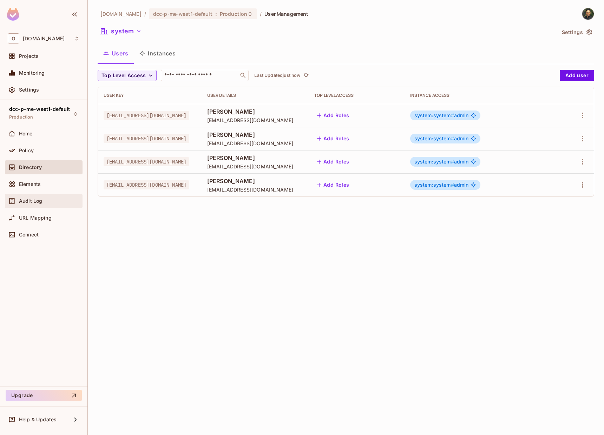
click at [20, 206] on div "Audit Log" at bounding box center [44, 201] width 78 height 14
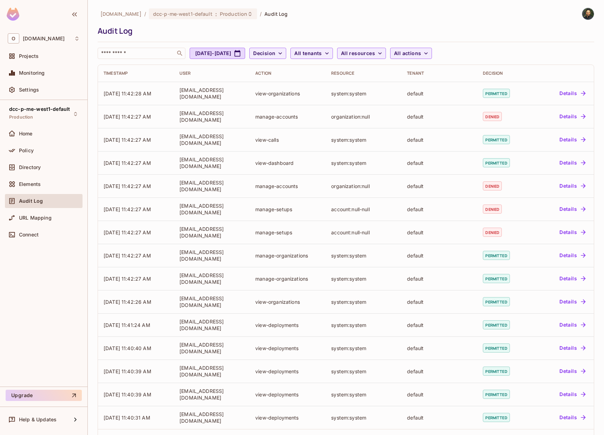
click at [502, 59] on div "[DOMAIN_NAME] / dcc-p-me-west1-default : Production / Audit Log Audit Log ​ [DA…" at bounding box center [346, 230] width 496 height 445
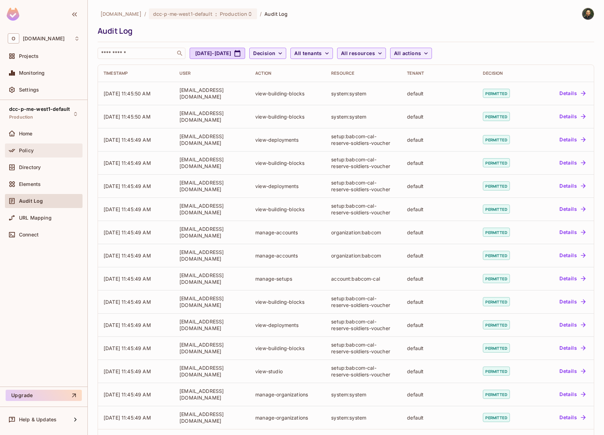
click at [37, 156] on div "Policy" at bounding box center [44, 151] width 78 height 14
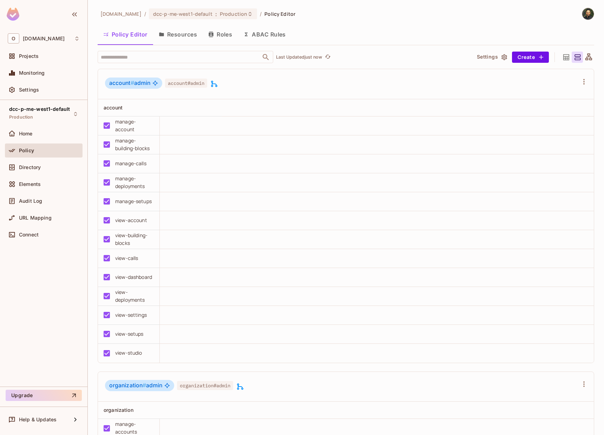
click at [217, 40] on button "Roles" at bounding box center [220, 35] width 35 height 18
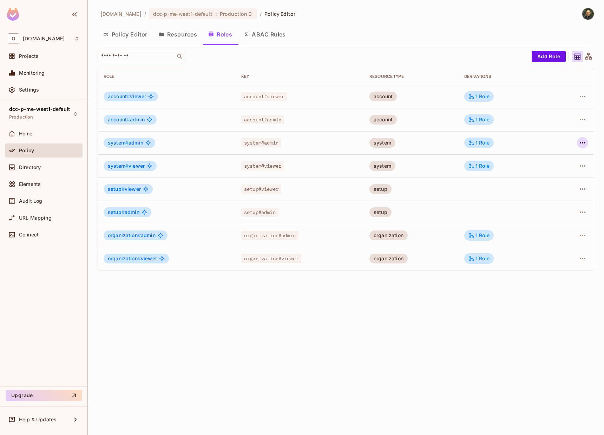
click at [582, 141] on icon "button" at bounding box center [582, 143] width 8 height 8
click at [566, 162] on li "Edit Role" at bounding box center [552, 158] width 62 height 15
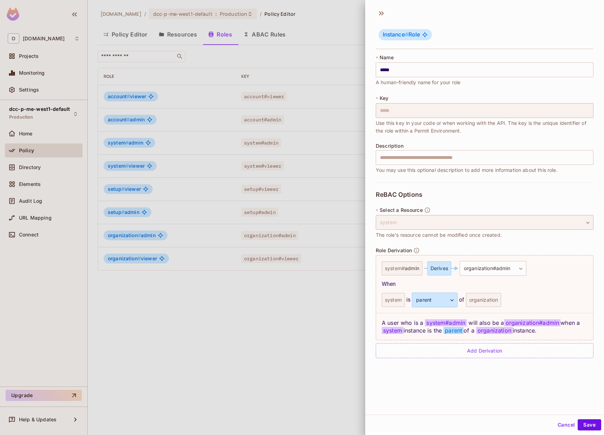
click at [281, 315] on div at bounding box center [302, 217] width 604 height 435
